Goal: Use online tool/utility: Utilize a website feature to perform a specific function

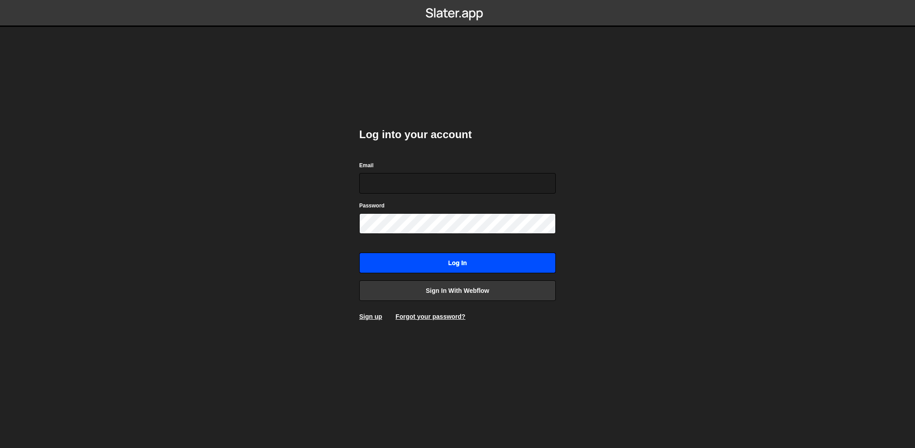
type input "[EMAIL_ADDRESS][DOMAIN_NAME]"
click at [431, 260] on input "Log in" at bounding box center [457, 262] width 197 height 21
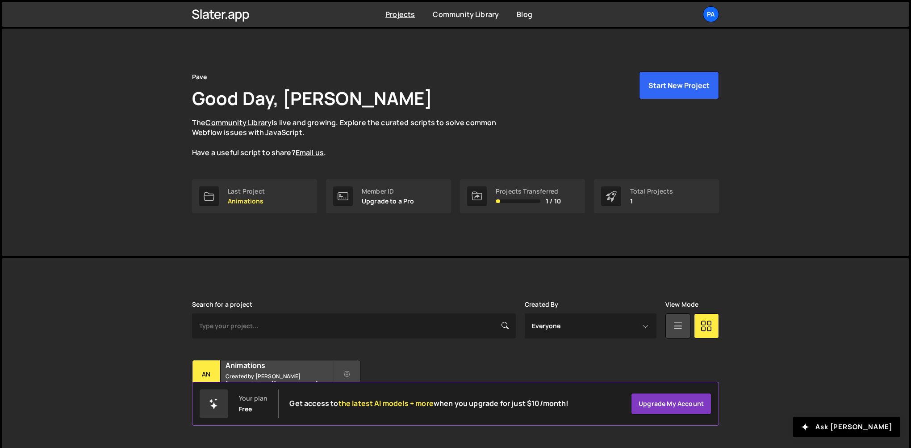
click at [710, 13] on div "Pa" at bounding box center [711, 14] width 16 height 16
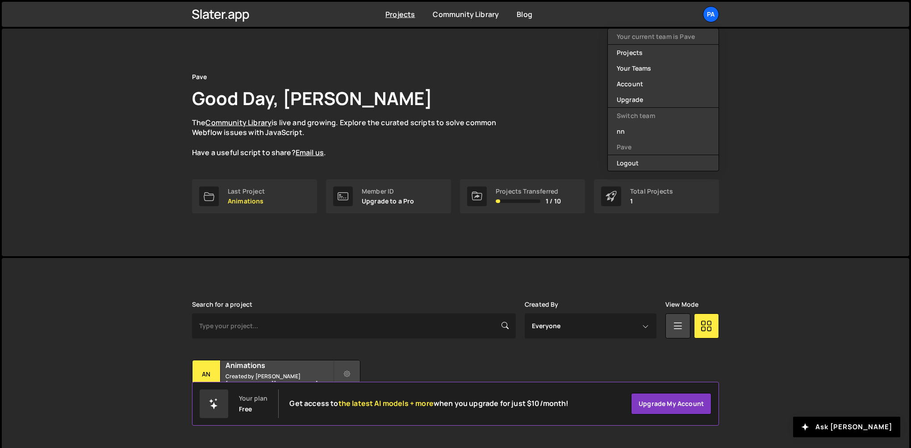
click at [488, 84] on div "Pave Good Day, nico nagel The Community Library is live and growing. Explore th…" at bounding box center [455, 114] width 527 height 86
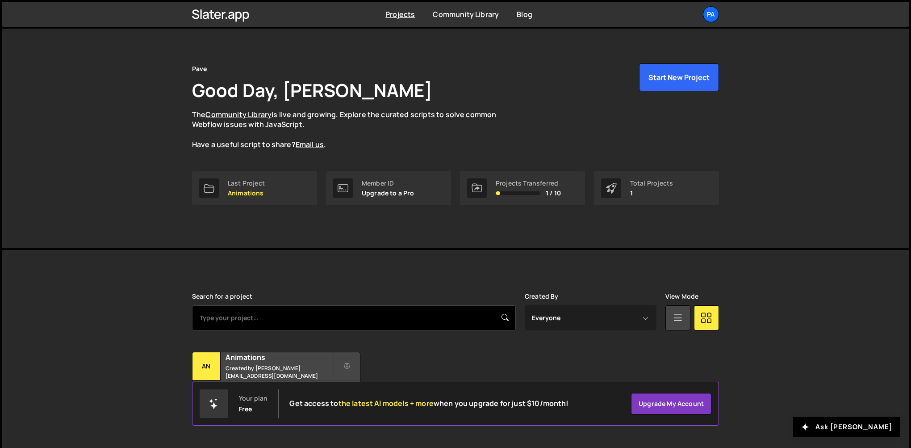
scroll to position [12, 0]
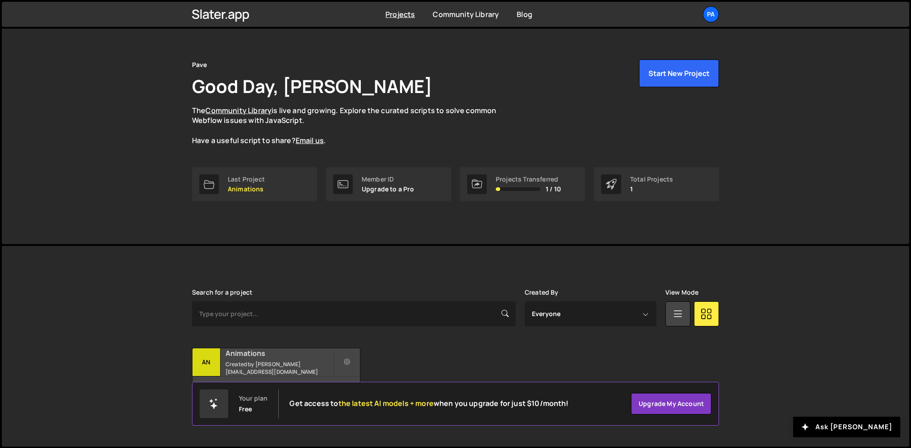
click at [254, 353] on h2 "Animations" at bounding box center [280, 353] width 108 height 10
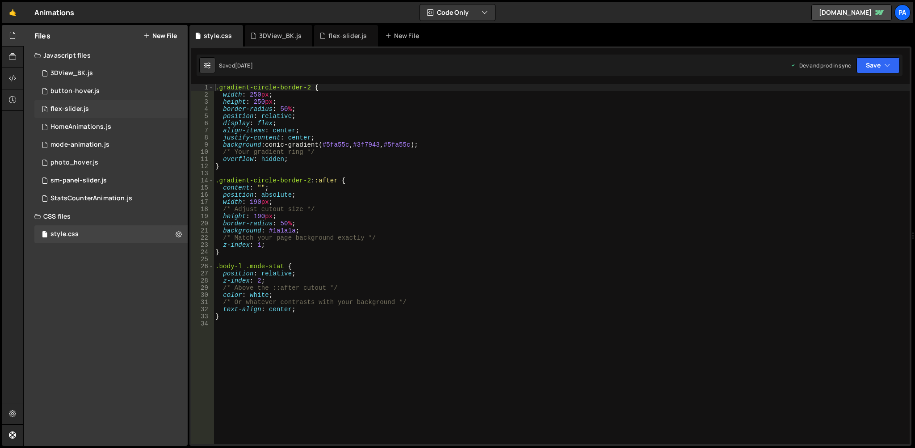
click at [126, 115] on div "5 flex-slider.js 0" at bounding box center [110, 109] width 153 height 18
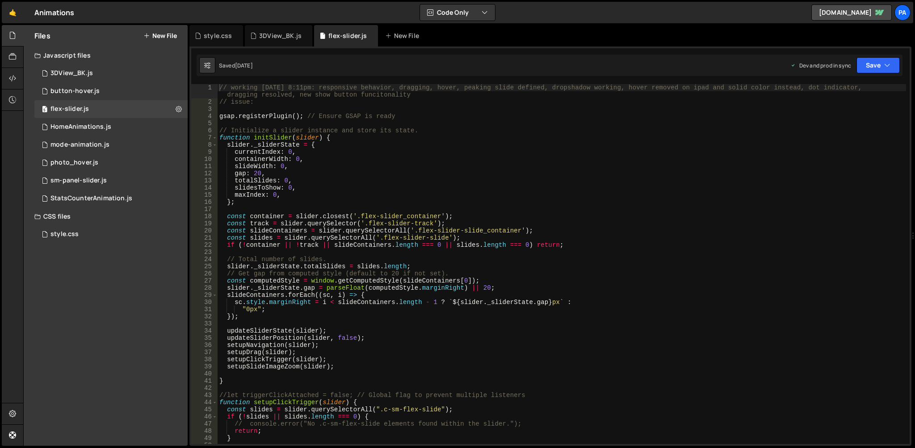
click at [306, 230] on div "// working 2025-03-30 8:11pm: responsive behavior, dragging, hover, peaking sli…" at bounding box center [562, 274] width 689 height 381
click at [542, 219] on div "// working 2025-03-30 8:11pm: responsive behavior, dragging, hover, peaking sli…" at bounding box center [562, 274] width 689 height 381
type textarea "});"
